Goal: Transaction & Acquisition: Obtain resource

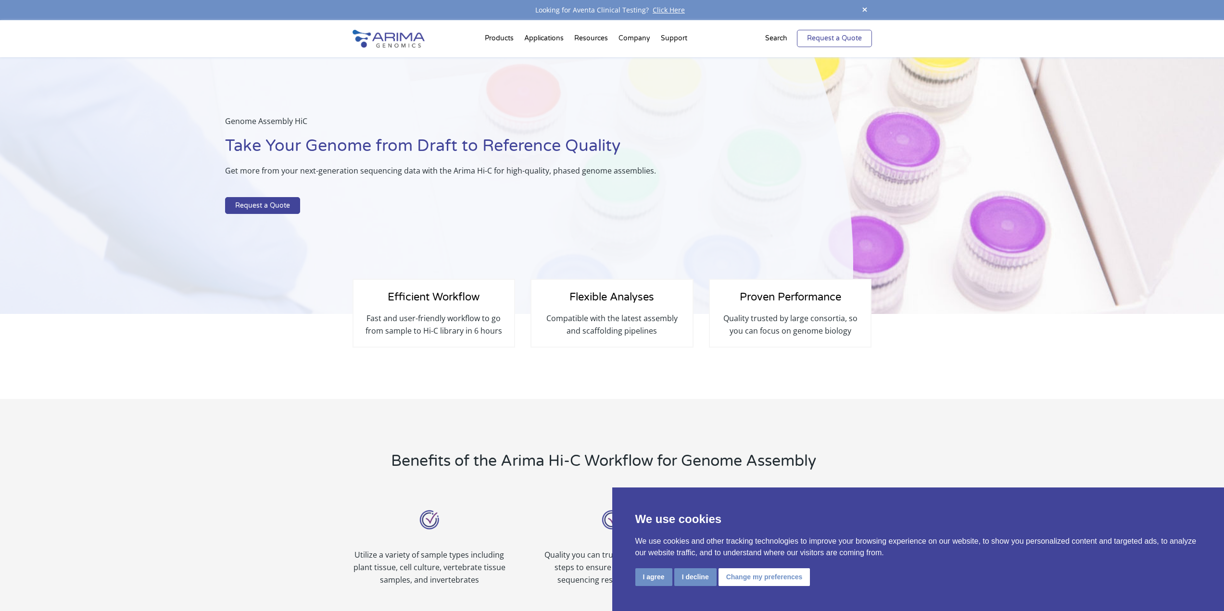
click at [832, 38] on link "Request a Quote" at bounding box center [834, 38] width 75 height 17
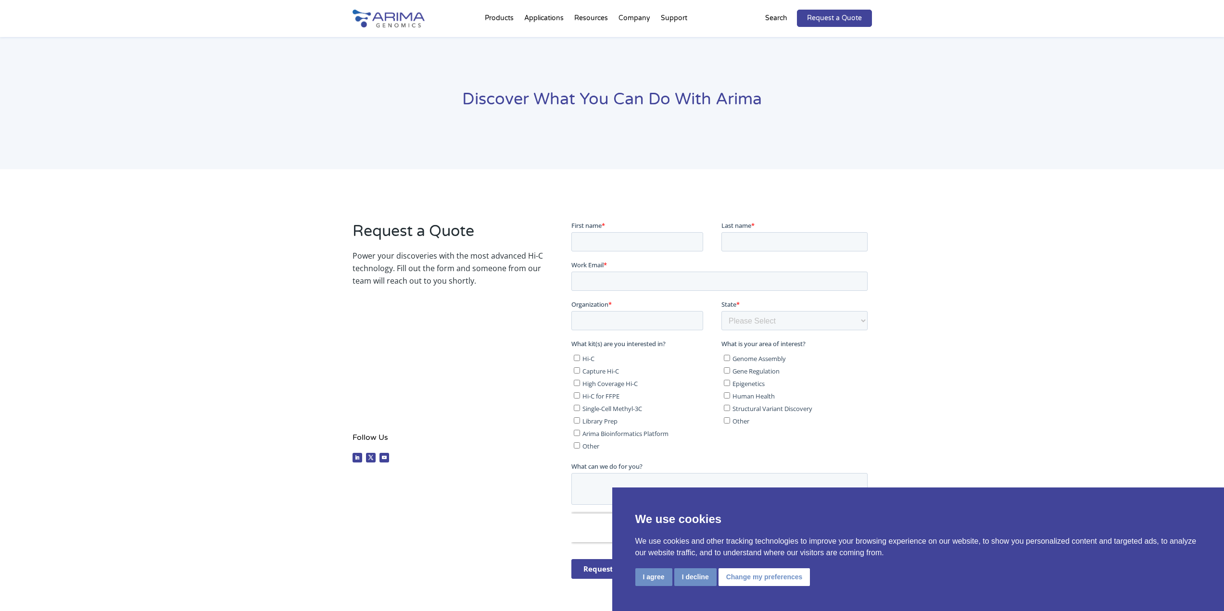
click at [485, 467] on ul "Follow Follow Follow" at bounding box center [447, 459] width 190 height 16
click at [753, 578] on button "Change my preferences" at bounding box center [764, 577] width 92 height 18
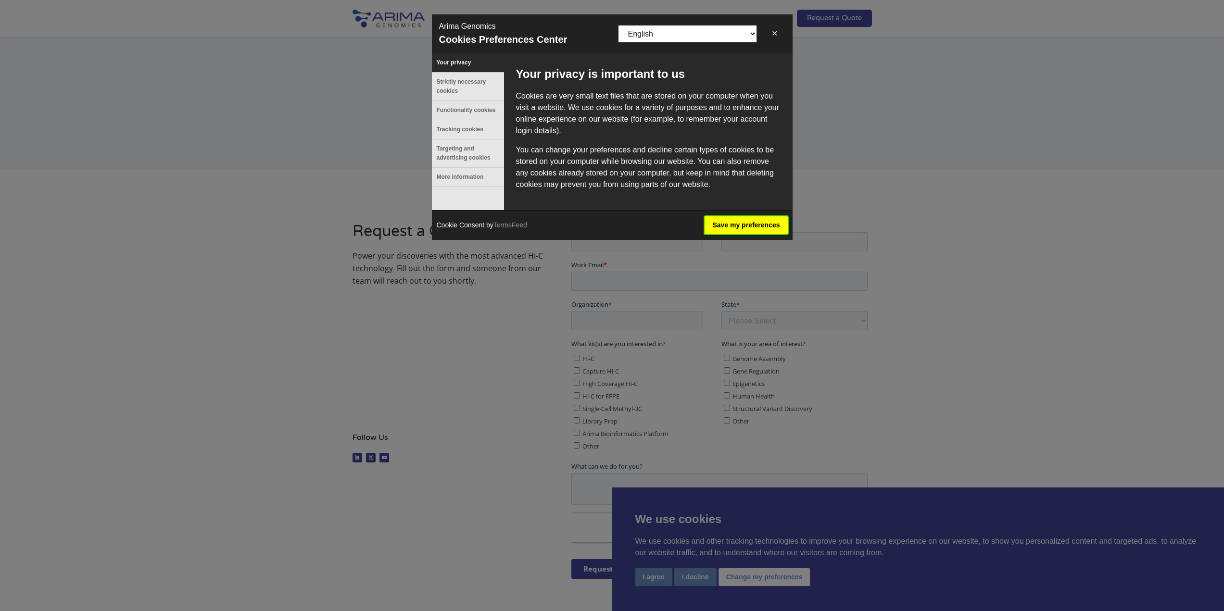
click at [746, 225] on button "Save my preferences" at bounding box center [746, 225] width 83 height 18
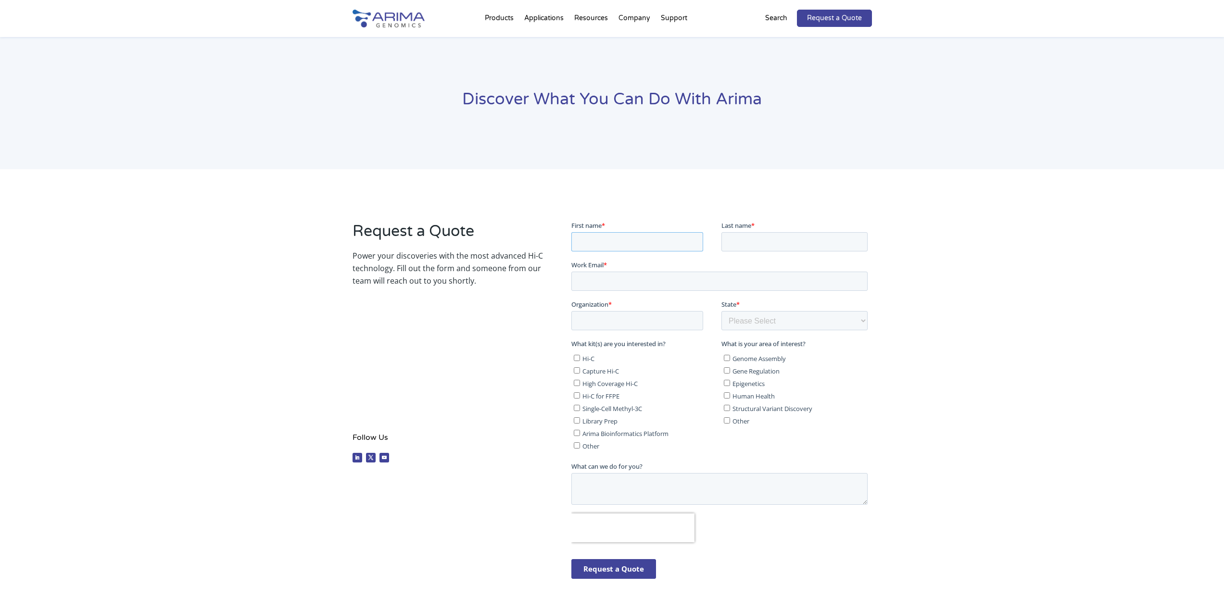
click at [679, 241] on input "First name *" at bounding box center [637, 241] width 132 height 19
type input "Sangsoo"
click at [797, 245] on input "Last name *" at bounding box center [794, 241] width 146 height 19
type input "Park"
click at [694, 279] on input "Work Email *" at bounding box center [719, 280] width 296 height 19
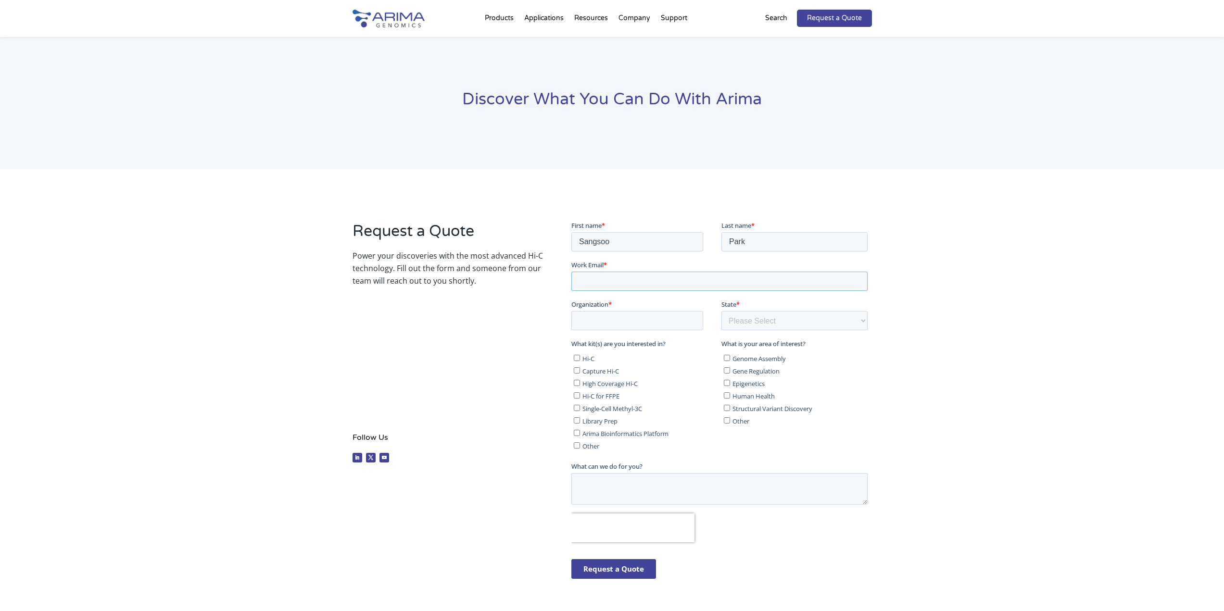
type input "s4ngsoo@unist.ac.kr"
click at [633, 322] on input "Organization *" at bounding box center [637, 320] width 132 height 19
type input "UNIST"
click at [819, 319] on select "Please Select Other/Non-US Alabama Alaska Arizona Arkansas California Colorado …" at bounding box center [794, 320] width 146 height 19
select select "Other/Non-US"
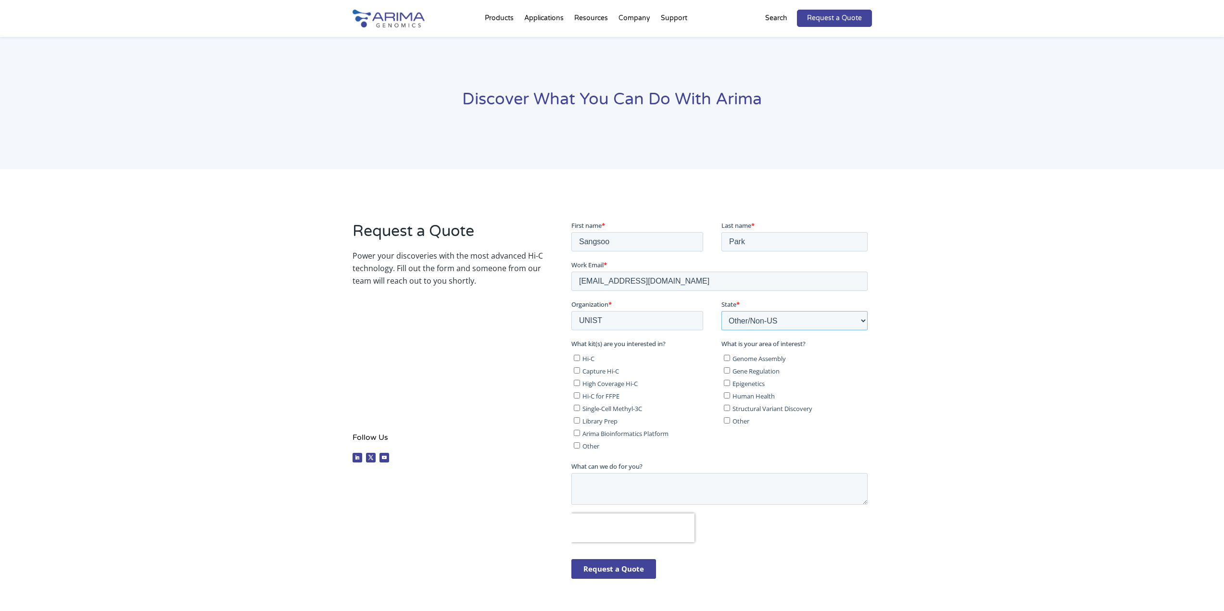
click at [721, 311] on select "Please Select Other/Non-US Alabama Alaska Arizona Arkansas California Colorado …" at bounding box center [794, 320] width 146 height 19
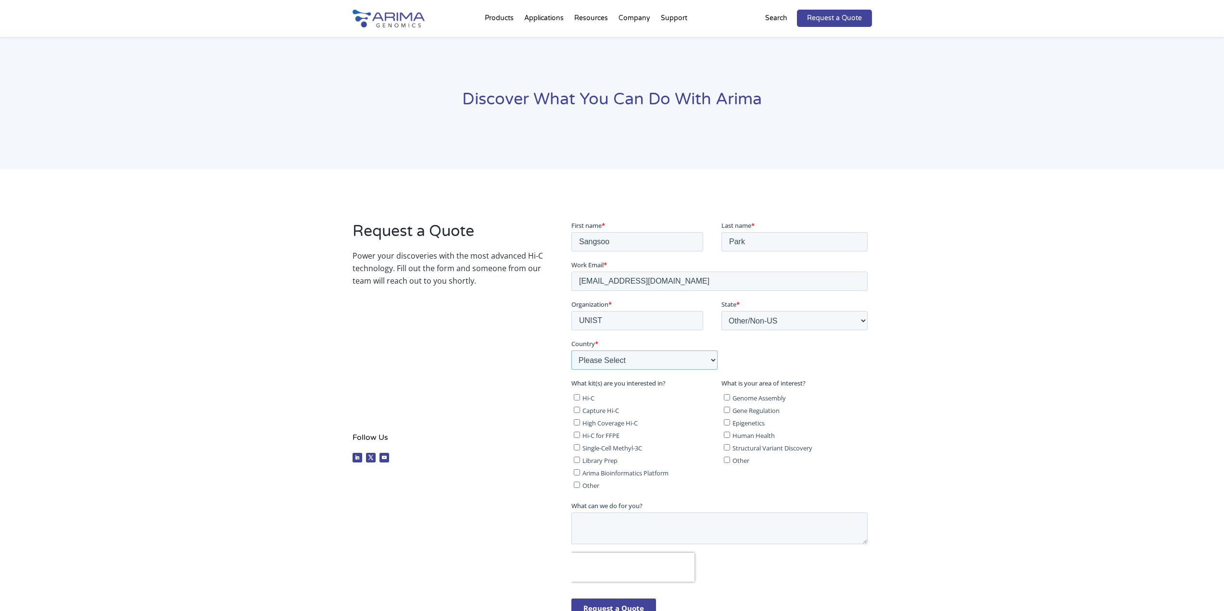
click at [642, 358] on select "Please Select Afghanistan Åland Islands Albania Algeria American Samoa Andorra …" at bounding box center [644, 359] width 146 height 19
select select "South Korea"
click at [571, 350] on select "Please Select Afghanistan Åland Islands Albania Algeria American Samoa Andorra …" at bounding box center [644, 359] width 146 height 19
click at [591, 399] on span "Hi-C" at bounding box center [588, 397] width 12 height 9
click at [580, 399] on input "Hi-C" at bounding box center [577, 397] width 6 height 6
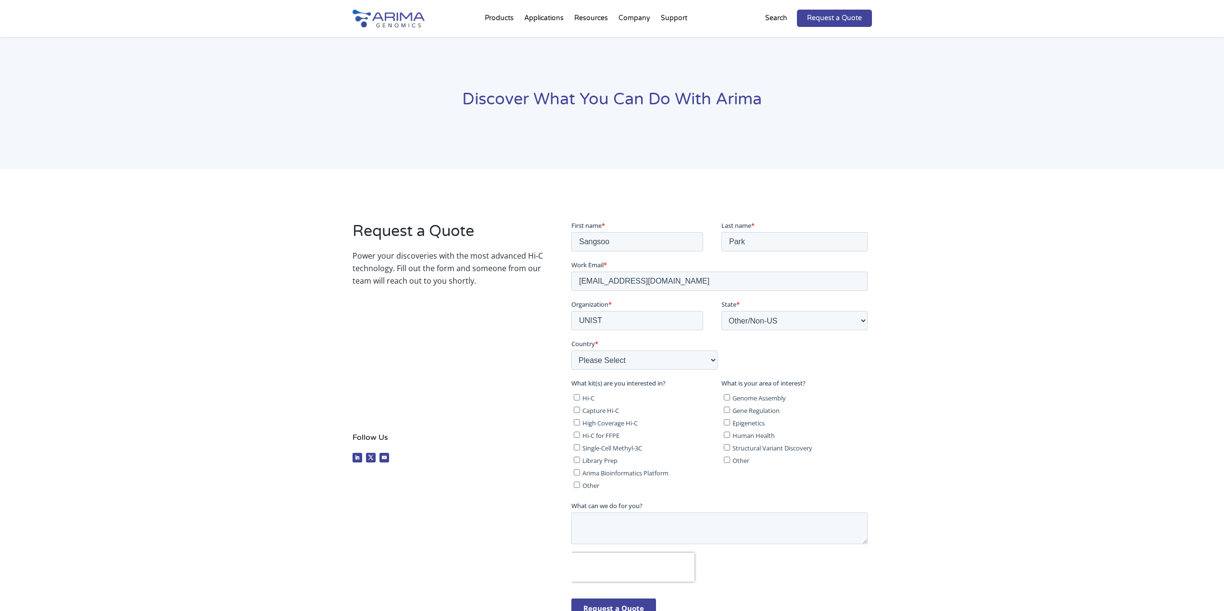
checkbox input "true"
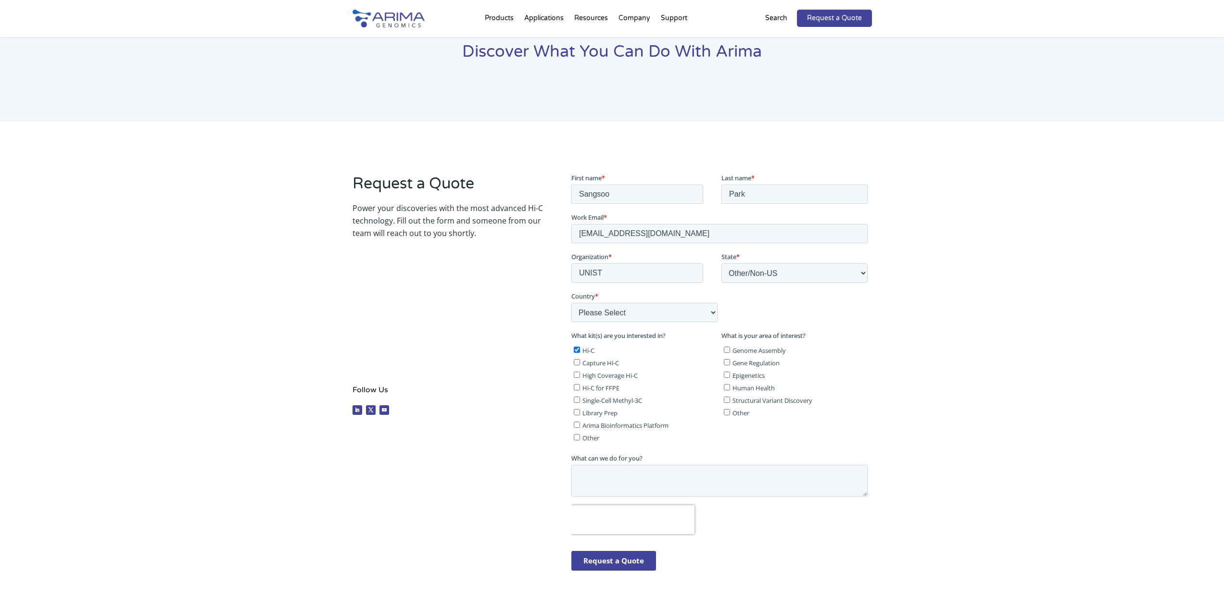
scroll to position [48, 0]
click at [655, 473] on textarea "What can we do for you?" at bounding box center [719, 480] width 296 height 32
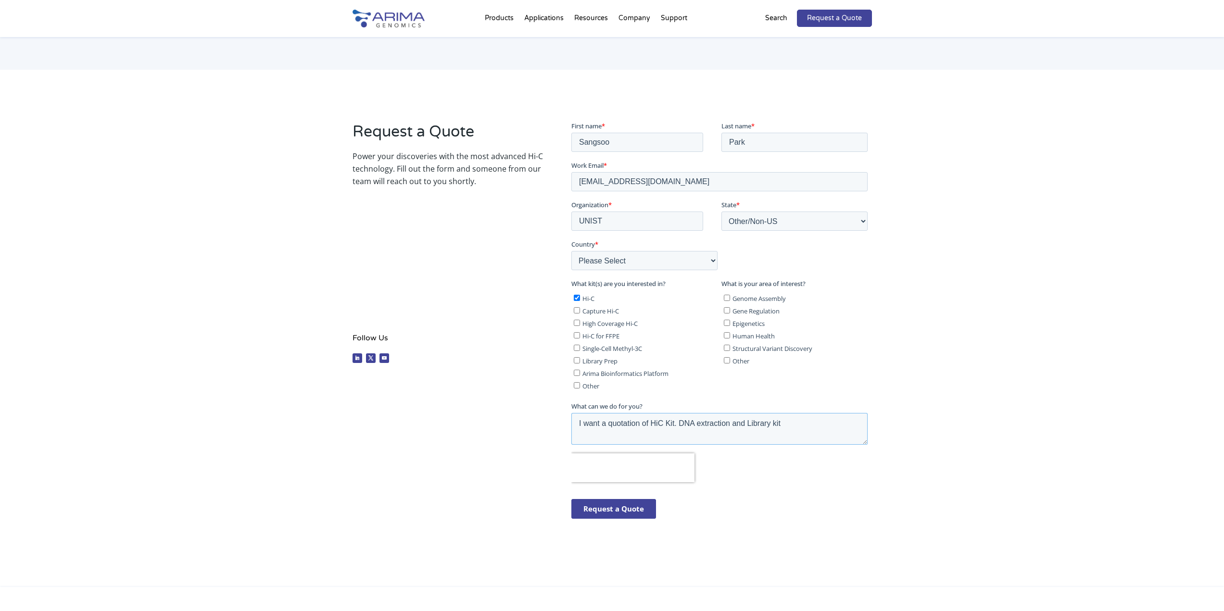
scroll to position [115, 0]
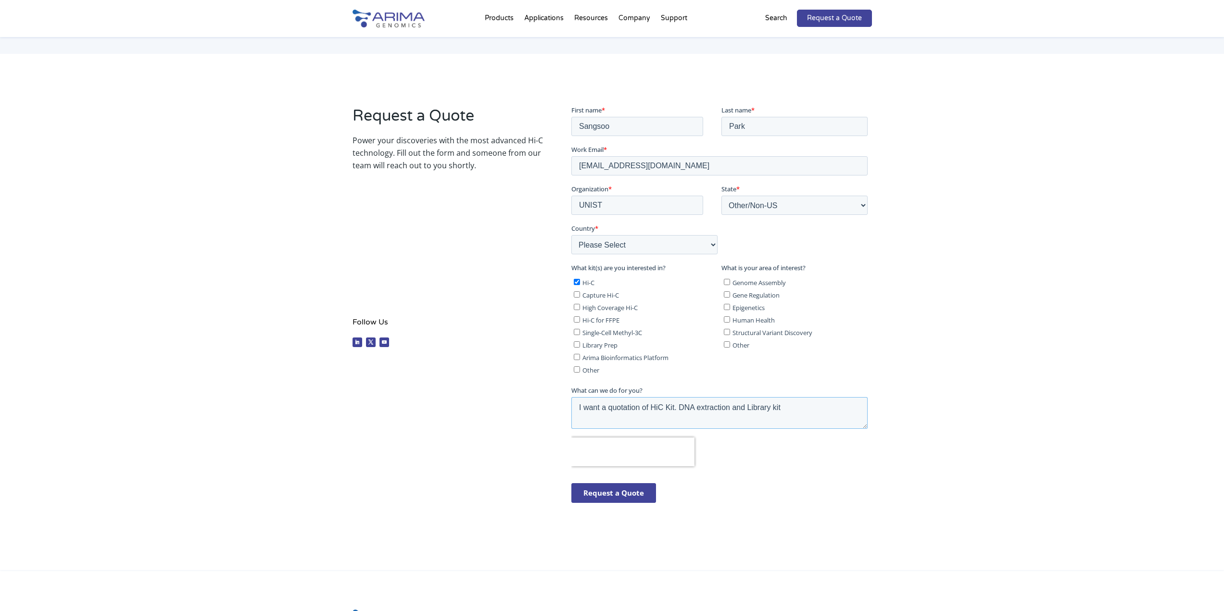
type textarea "I want a quotation of HiC Kit. DNA extraction and Library kit"
click at [616, 494] on input "Request a Quote" at bounding box center [613, 493] width 85 height 20
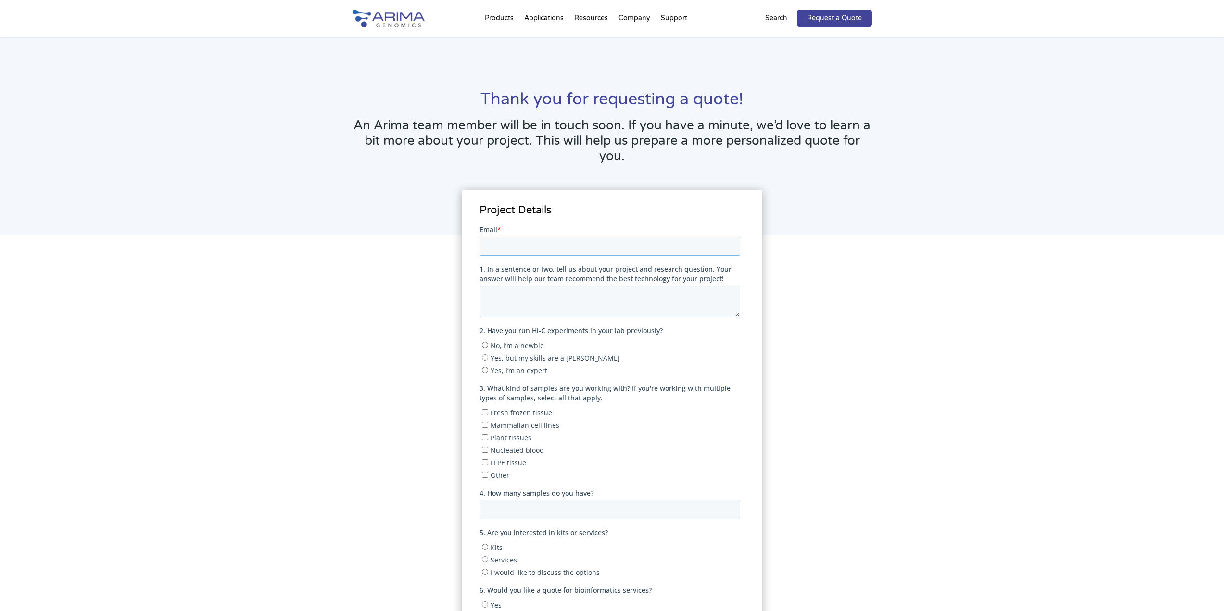
click at [562, 243] on input "Email *" at bounding box center [609, 245] width 261 height 19
type input "s4ngsoo@unist.ac.kr"
click at [548, 298] on textarea "1. In a sentence or two, tell us about your project and research question. Your…" at bounding box center [609, 301] width 261 height 32
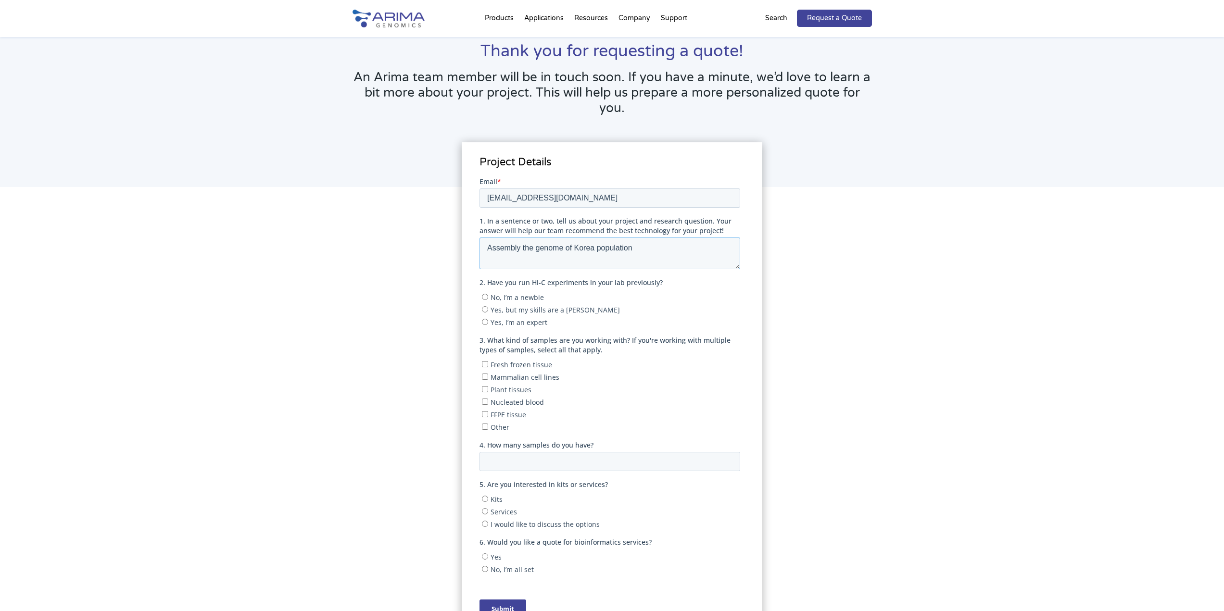
type textarea "Assembly the genome of Korea population"
click at [525, 323] on span "Yes, I’m an expert" at bounding box center [519, 321] width 57 height 9
click at [488, 323] on input "Yes, I’m an expert" at bounding box center [485, 321] width 6 height 6
radio input "true"
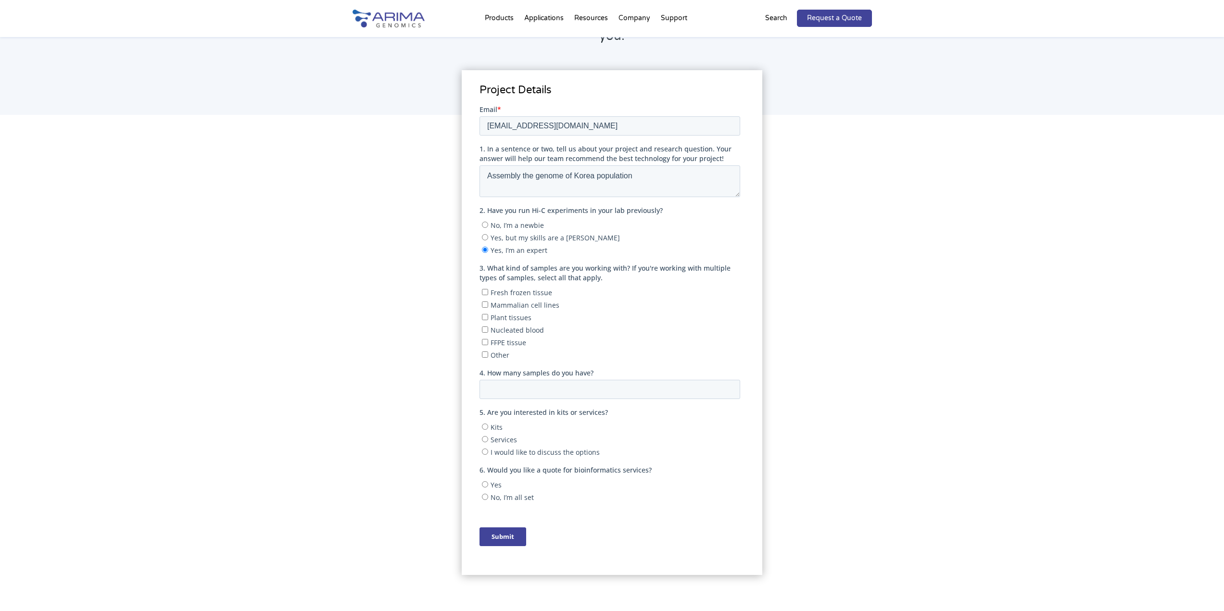
scroll to position [144, 0]
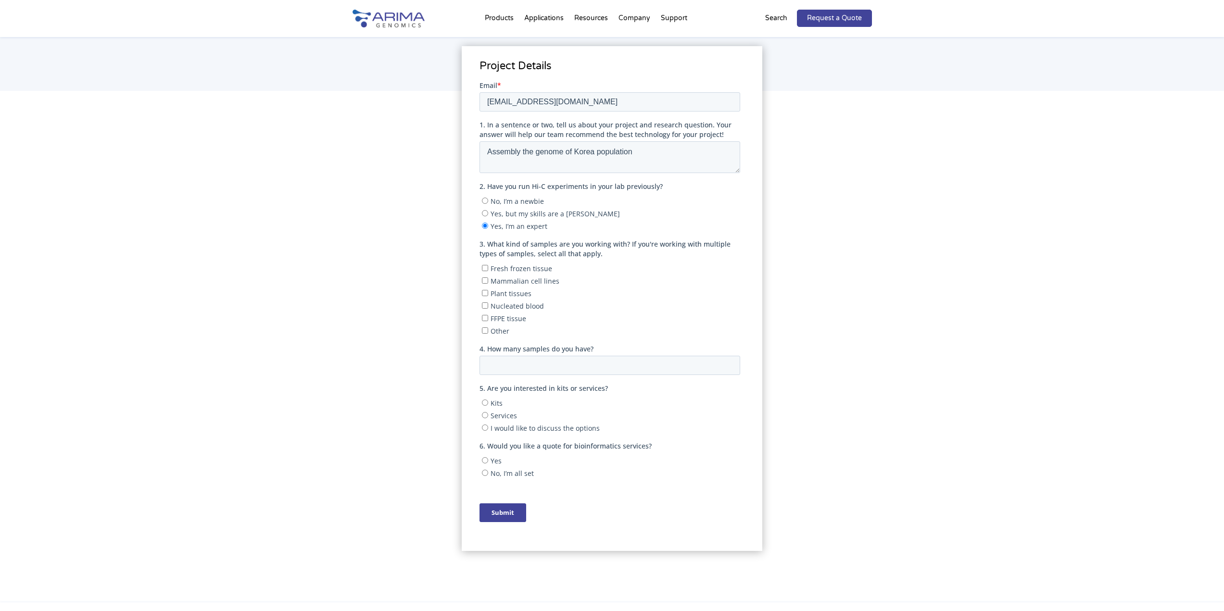
click at [491, 329] on span "Other" at bounding box center [500, 330] width 19 height 9
click at [488, 329] on input "Other" at bounding box center [485, 330] width 6 height 6
checkbox input "true"
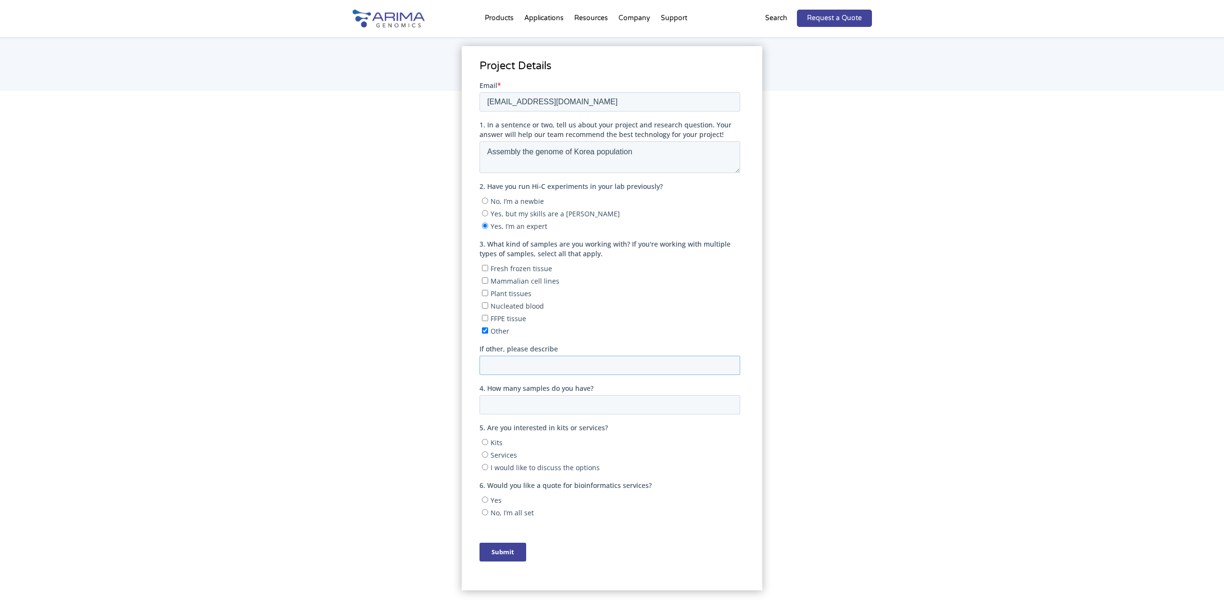
click at [510, 358] on input "If other, please describe" at bounding box center [609, 364] width 261 height 19
type input "PBMC"
click at [533, 409] on input "4. How many samples do you have?" at bounding box center [609, 404] width 261 height 19
click at [729, 401] on input "1" at bounding box center [609, 404] width 261 height 19
click at [729, 401] on input "2" at bounding box center [609, 404] width 261 height 19
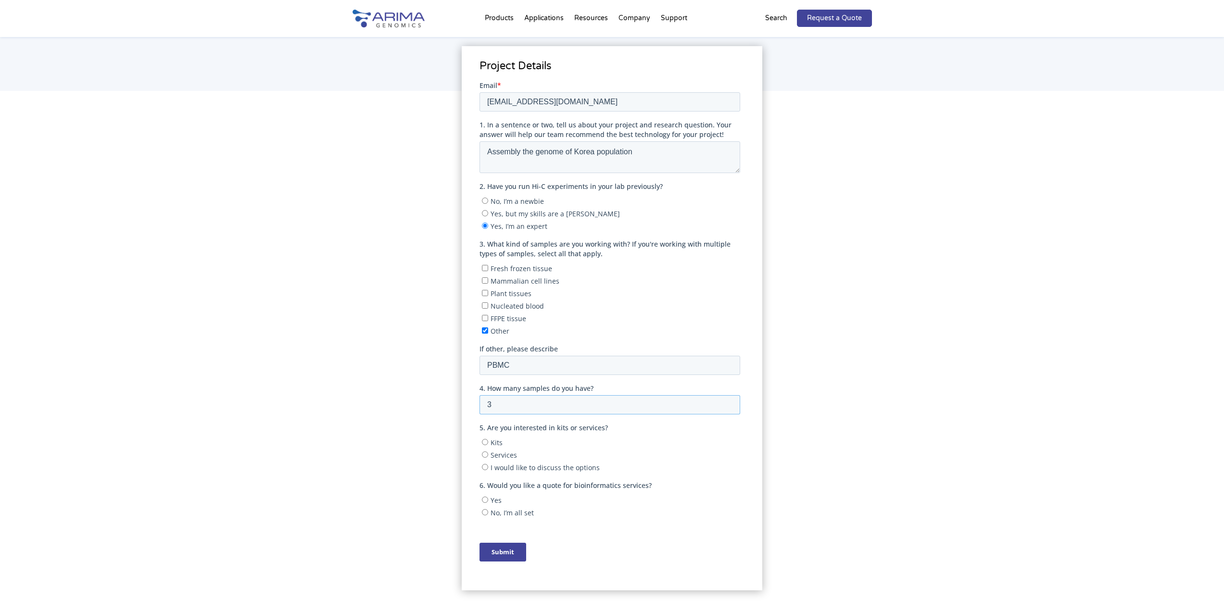
click at [729, 401] on input "3" at bounding box center [609, 404] width 261 height 19
type input "4"
click at [729, 401] on input "4" at bounding box center [609, 404] width 261 height 19
click at [491, 443] on span "Kits" at bounding box center [497, 442] width 12 height 9
click at [488, 443] on input "Kits" at bounding box center [485, 442] width 6 height 6
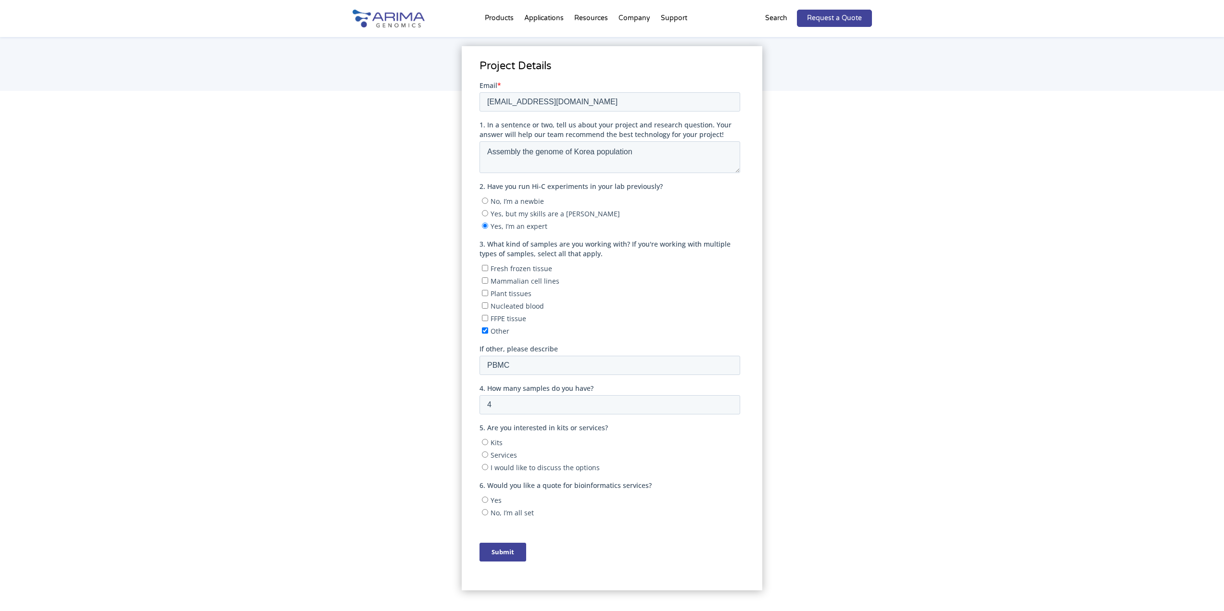
radio input "true"
click at [499, 513] on span "No, I’m all set" at bounding box center [512, 512] width 43 height 9
click at [488, 513] on input "No, I’m all set" at bounding box center [485, 512] width 6 height 6
radio input "true"
click at [652, 403] on input "4" at bounding box center [609, 404] width 261 height 19
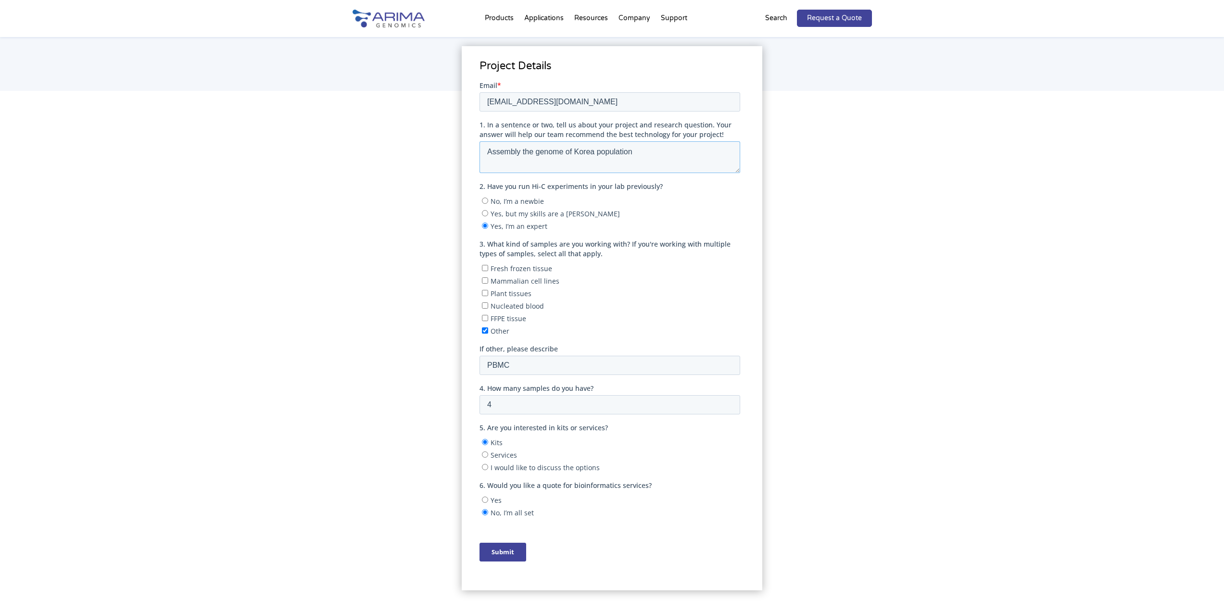
drag, startPoint x: 563, startPoint y: 149, endPoint x: 907, endPoint y: 237, distance: 355.4
click html "First name Last name Email * s4ngsoo@unist.ac.kr 1. In a sentence or two, tell …"
click at [646, 487] on span "6. Would you like a quote for bioinformatics services?" at bounding box center [565, 484] width 172 height 9
click at [728, 401] on input "5" at bounding box center [609, 404] width 261 height 19
click at [728, 401] on input "6" at bounding box center [609, 404] width 261 height 19
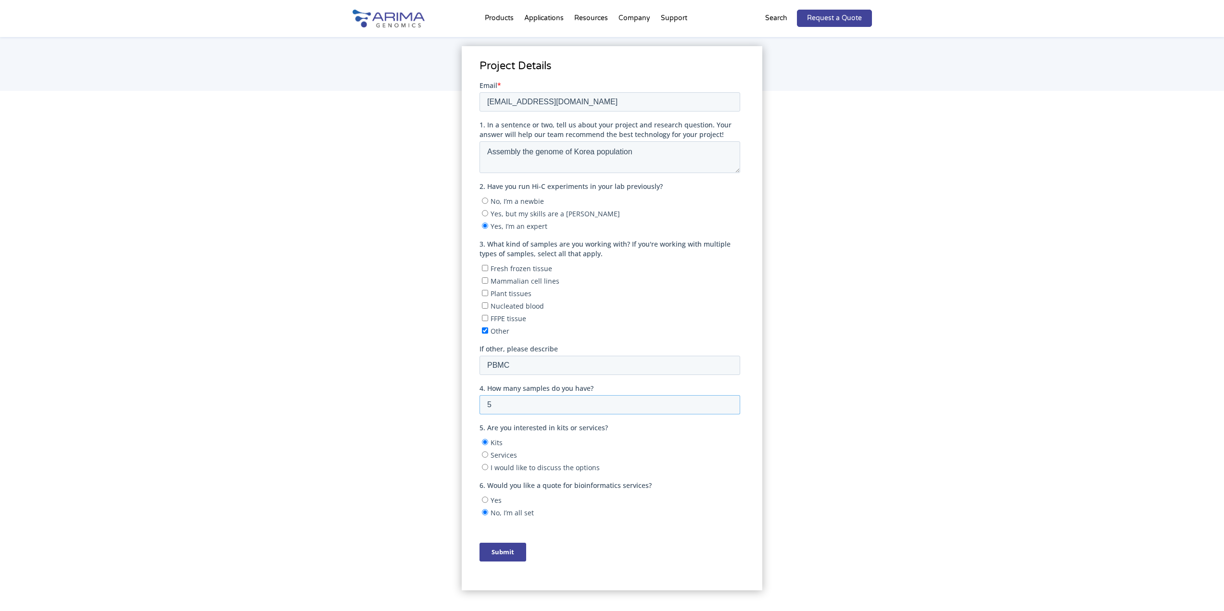
type input "5"
click at [728, 405] on input "5" at bounding box center [609, 404] width 261 height 19
drag, startPoint x: 561, startPoint y: 150, endPoint x: 943, endPoint y: 230, distance: 390.3
click html "First name Last name Email * s4ngsoo@unist.ac.kr 1. In a sentence or two, tell …"
click at [529, 154] on textarea "Assembly the genome of Korea population" at bounding box center [609, 157] width 261 height 32
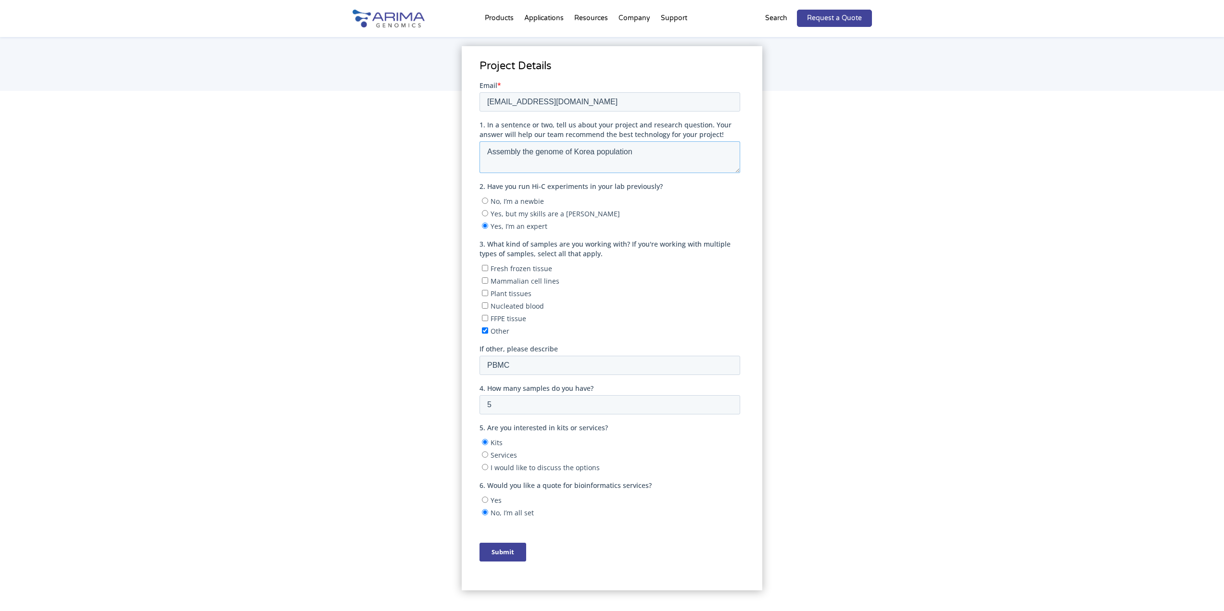
drag, startPoint x: 535, startPoint y: 153, endPoint x: 482, endPoint y: 151, distance: 53.0
click at [482, 151] on textarea "Assembly the genome of Korea population" at bounding box center [609, 157] width 261 height 32
drag, startPoint x: 562, startPoint y: 151, endPoint x: 956, endPoint y: 233, distance: 402.2
click html "First name Last name Email * s4ngsoo@unist.ac.kr 1. In a sentence or two, tell …"
type textarea "The genome assembly of Korea population"
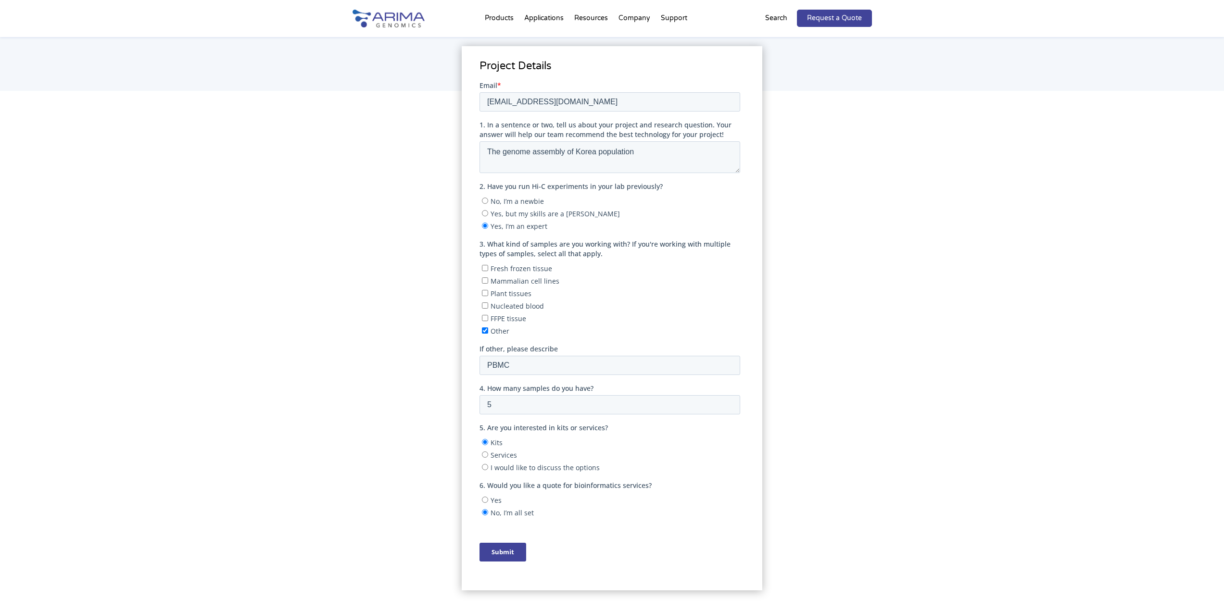
click at [489, 552] on input "Submit" at bounding box center [502, 551] width 47 height 19
